Goal: Navigation & Orientation: Understand site structure

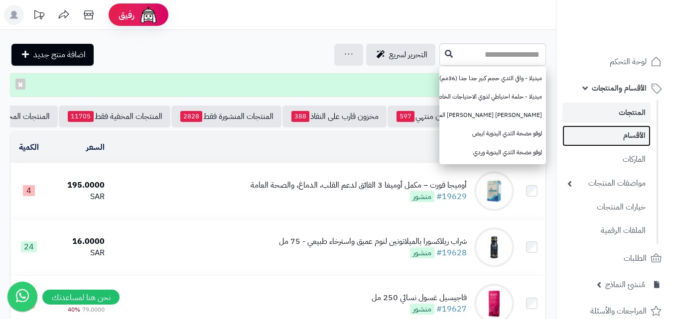
click at [631, 134] on link "الأقسام" at bounding box center [606, 135] width 88 height 20
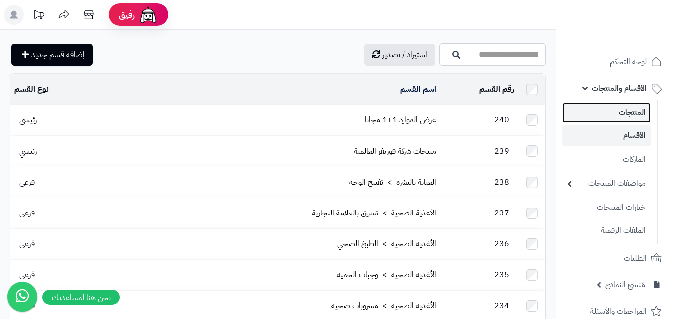
click at [627, 120] on link "المنتجات" at bounding box center [606, 113] width 88 height 20
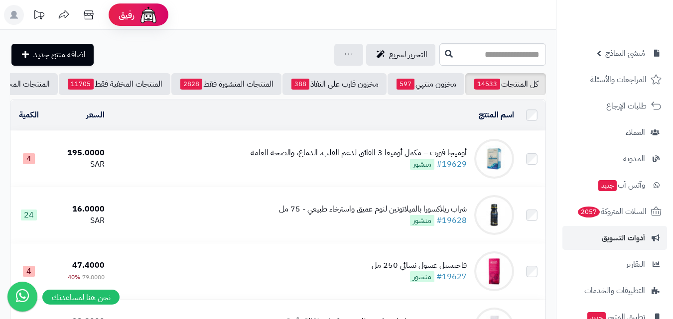
scroll to position [308, 0]
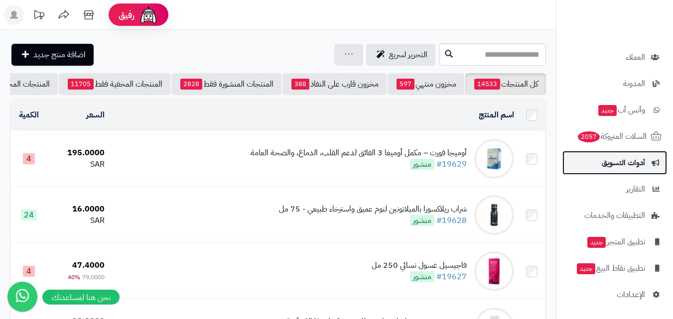
click at [622, 158] on span "أدوات التسويق" at bounding box center [622, 163] width 43 height 14
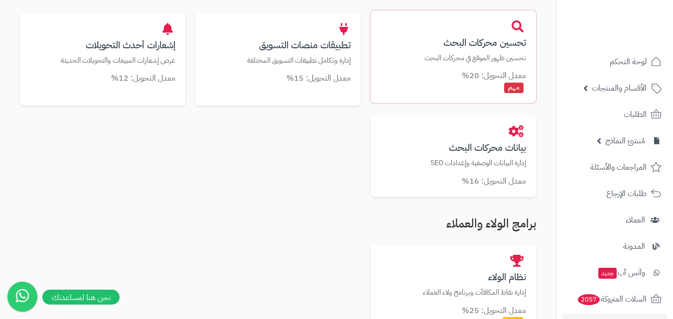
scroll to position [697, 0]
